Goal: Connect with others

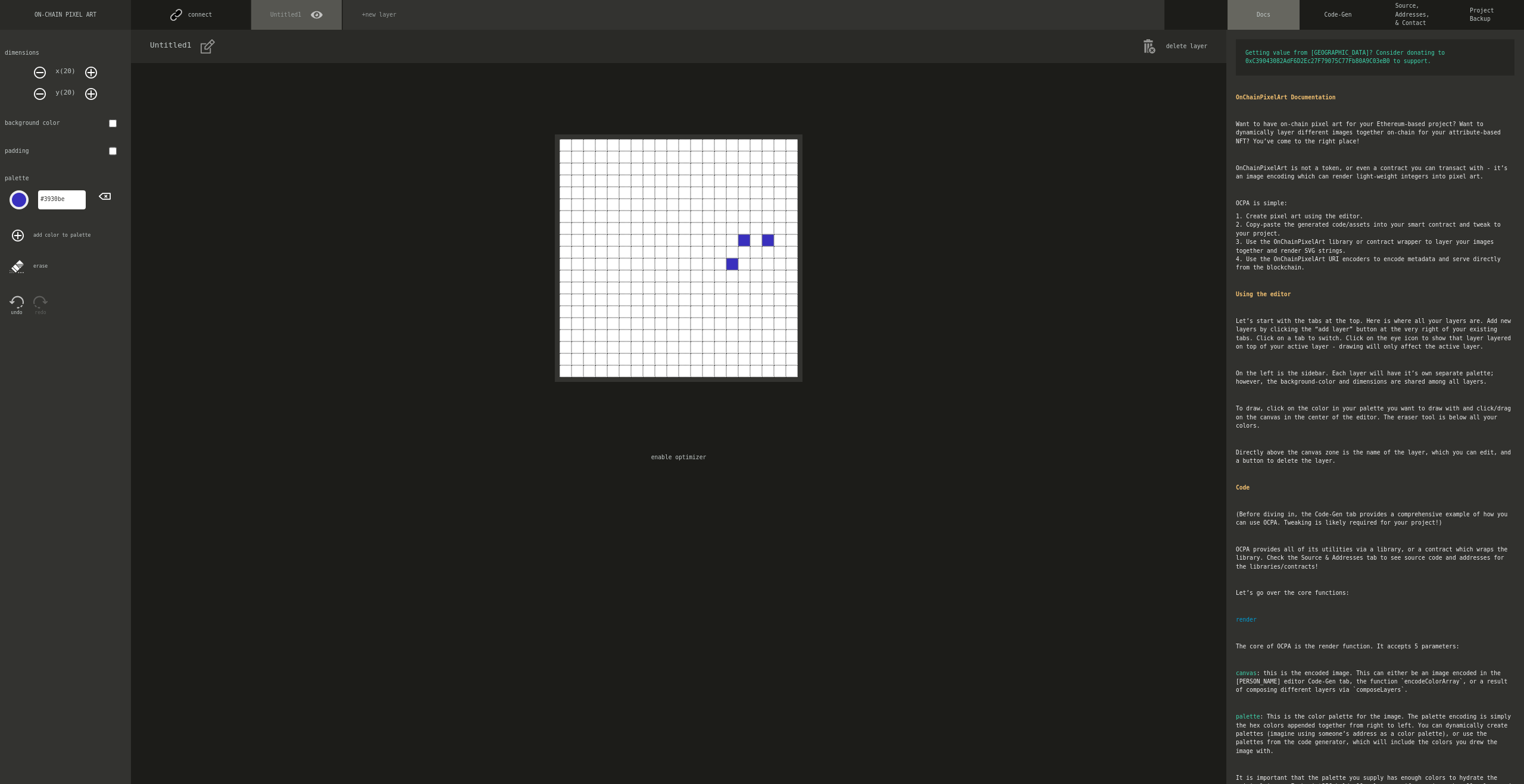
click at [657, 183] on div at bounding box center [661, 181] width 12 height 12
click at [659, 241] on div at bounding box center [661, 241] width 12 height 12
click at [612, 270] on div at bounding box center [614, 276] width 12 height 12
drag, startPoint x: 612, startPoint y: 215, endPoint x: 618, endPoint y: 215, distance: 6.0
click at [206, 23] on button "connect" at bounding box center [191, 15] width 119 height 30
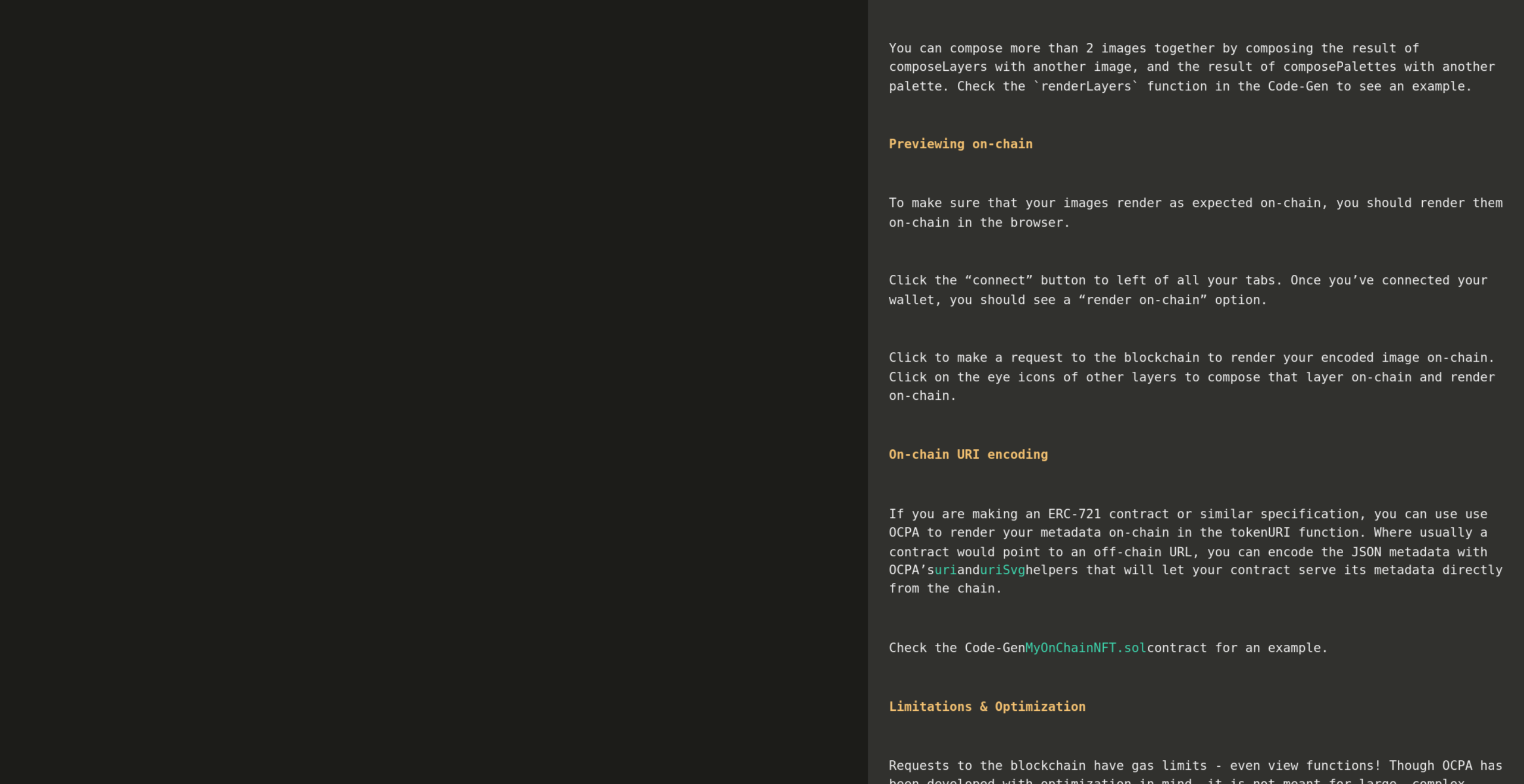
scroll to position [1013, 0]
